Goal: Transaction & Acquisition: Obtain resource

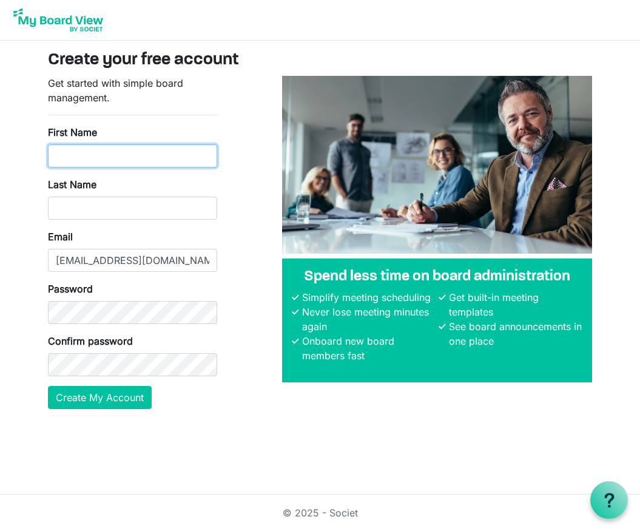
click at [121, 156] on input "First Name" at bounding box center [132, 155] width 169 height 23
type input "Linda"
type input "Dedecker"
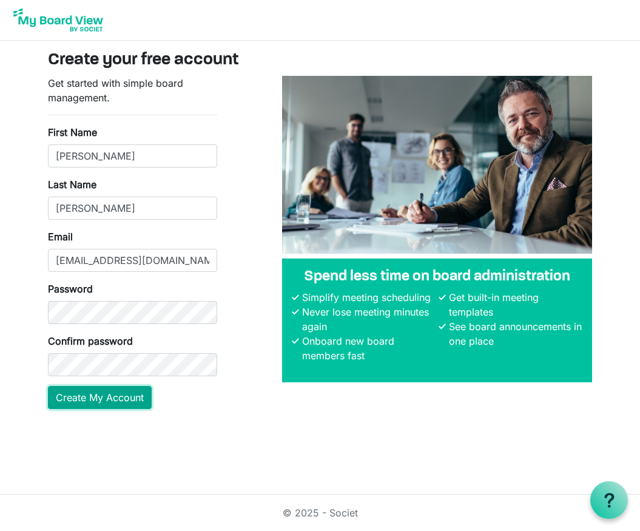
drag, startPoint x: 98, startPoint y: 392, endPoint x: 110, endPoint y: 403, distance: 17.2
click at [98, 391] on button "Create My Account" at bounding box center [100, 397] width 104 height 23
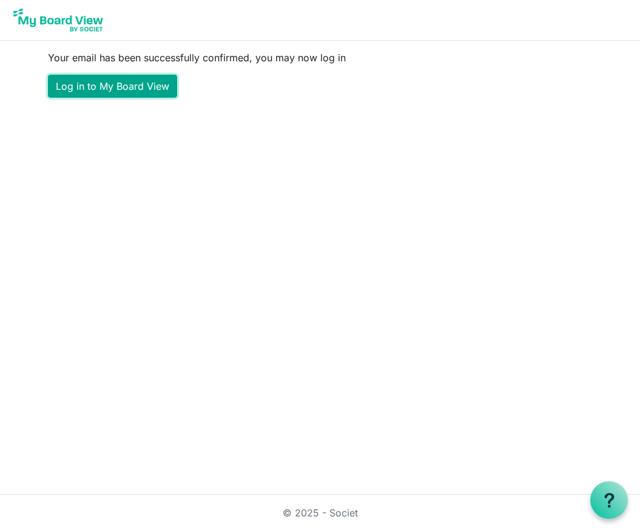
click at [109, 82] on link "Log in to My Board View" at bounding box center [112, 86] width 129 height 23
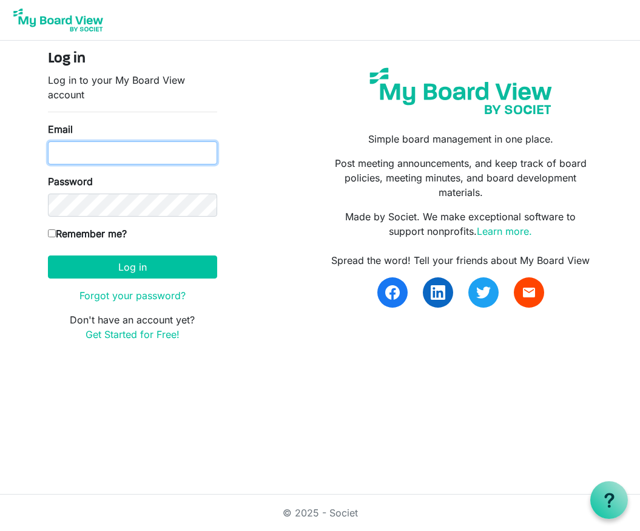
click at [81, 159] on input "Email" at bounding box center [132, 152] width 169 height 23
type input "Lmdedeckerlfs@gmail.com"
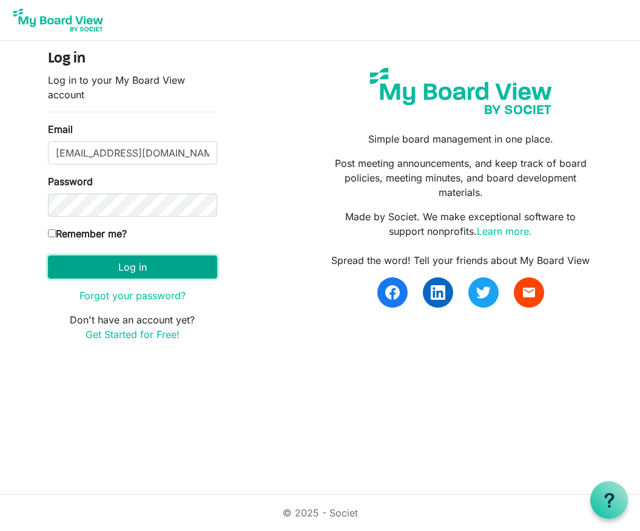
click at [144, 273] on button "Log in" at bounding box center [132, 266] width 169 height 23
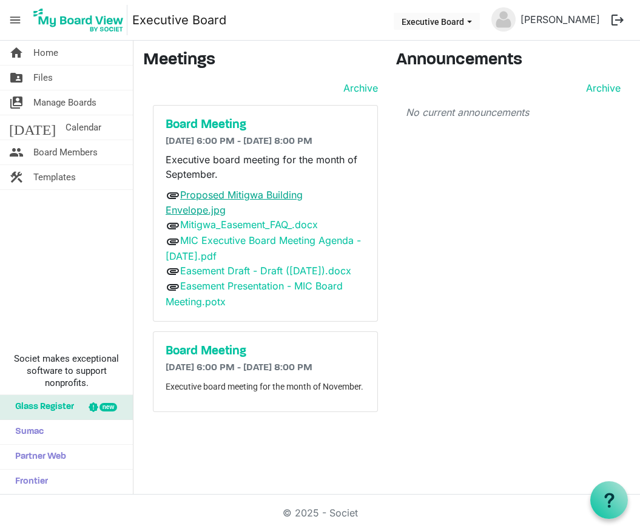
click at [274, 195] on link "Proposed Mitigwa Building Envelope.jpg" at bounding box center [234, 203] width 137 height 28
click at [247, 218] on link "Mitigwa_Easement_FAQ_.docx" at bounding box center [249, 224] width 138 height 12
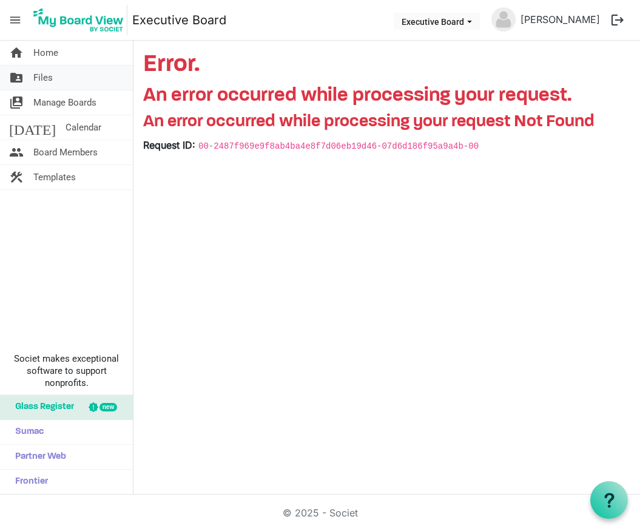
click at [45, 71] on span "Files" at bounding box center [42, 77] width 19 height 24
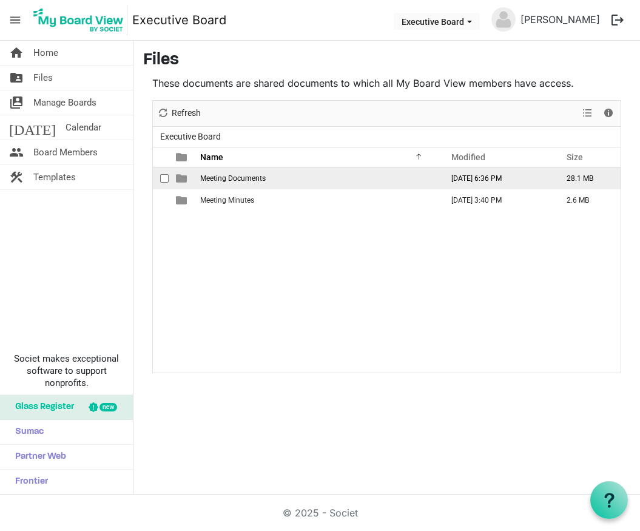
click at [233, 178] on span "Meeting Documents" at bounding box center [232, 178] width 65 height 8
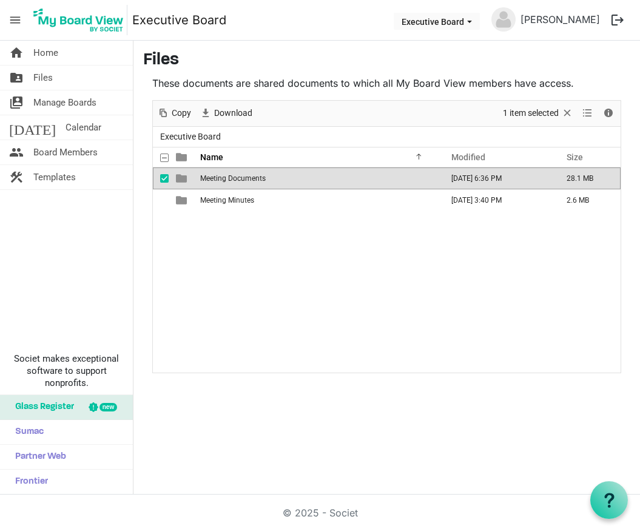
click at [232, 178] on span "Meeting Documents" at bounding box center [232, 178] width 65 height 8
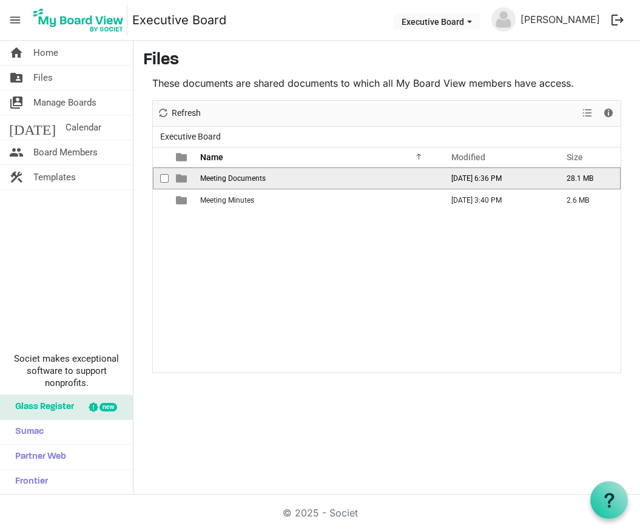
click at [232, 178] on span "Meeting Documents" at bounding box center [232, 178] width 65 height 8
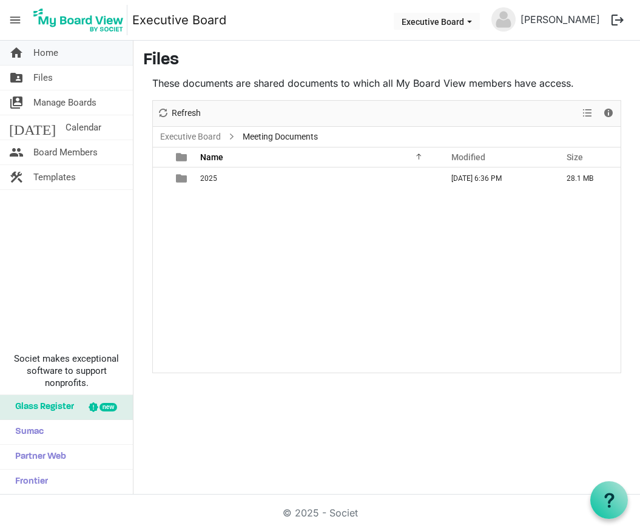
click at [52, 50] on span "Home" at bounding box center [45, 53] width 25 height 24
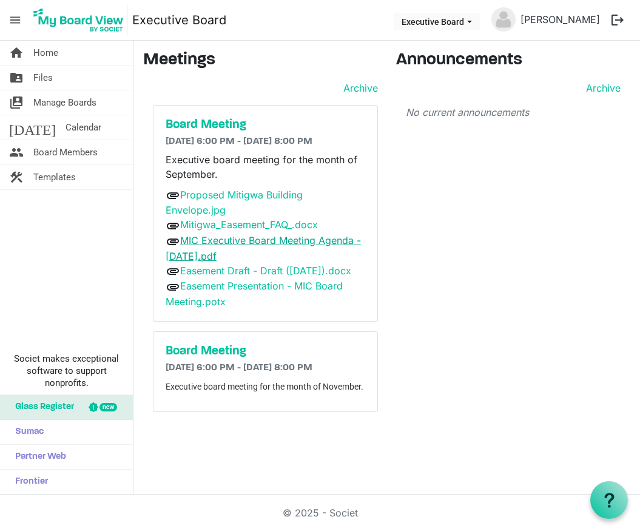
click at [281, 234] on link "MIC Executive Board Meeting Agenda - [DATE].pdf" at bounding box center [263, 248] width 195 height 28
click at [266, 264] on link "Easement Draft - Draft ([DATE]).docx" at bounding box center [265, 270] width 171 height 12
click at [232, 280] on link "Easement Presentation - MIC Board Meeting.potx" at bounding box center [254, 294] width 177 height 28
click at [613, 15] on button "logout" at bounding box center [617, 19] width 25 height 25
